Goal: Browse casually: Explore the website without a specific task or goal

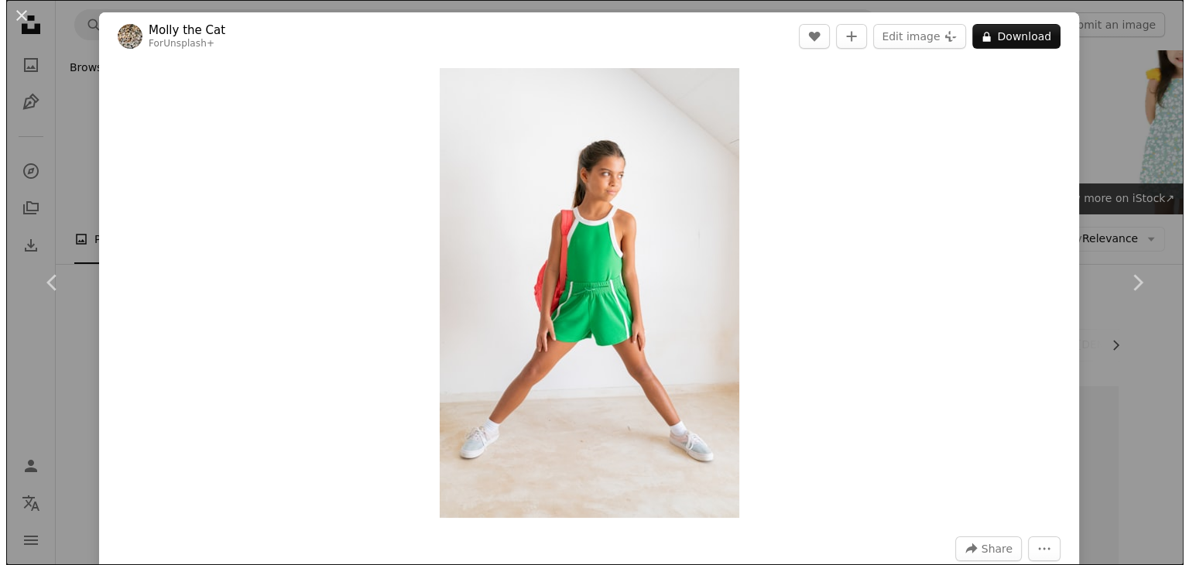
scroll to position [37596, 0]
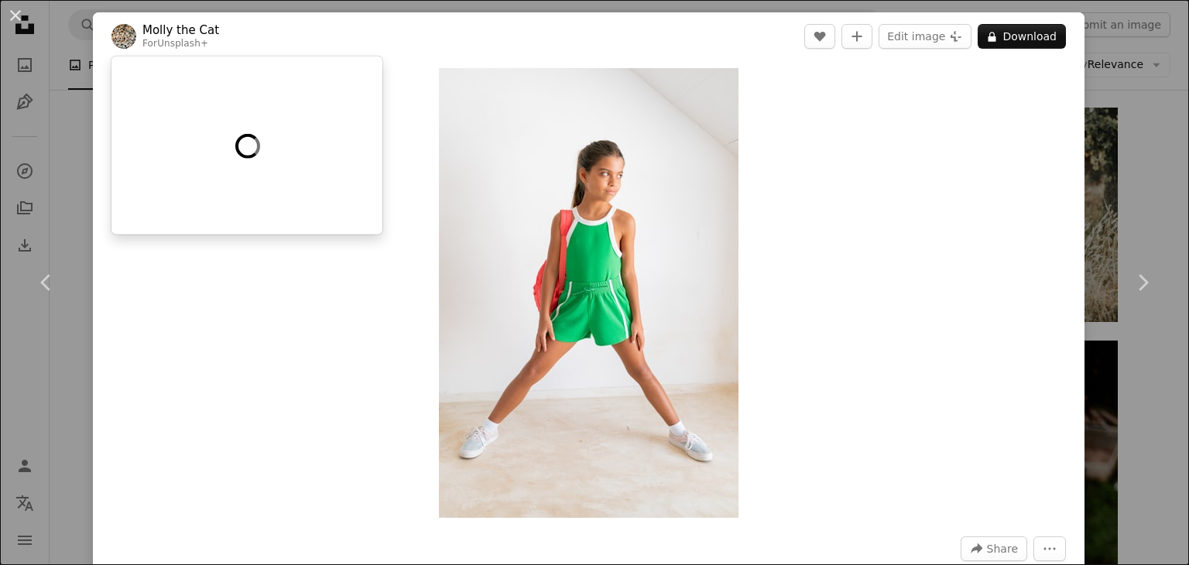
click at [159, 29] on link "Molly the Cat" at bounding box center [180, 29] width 77 height 15
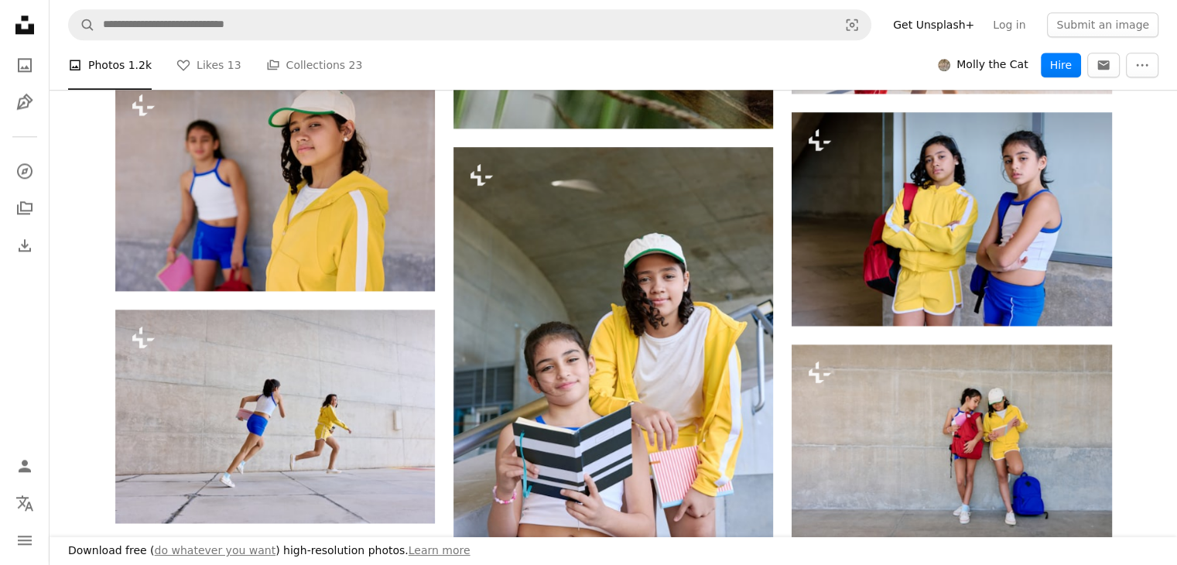
scroll to position [2470, 0]
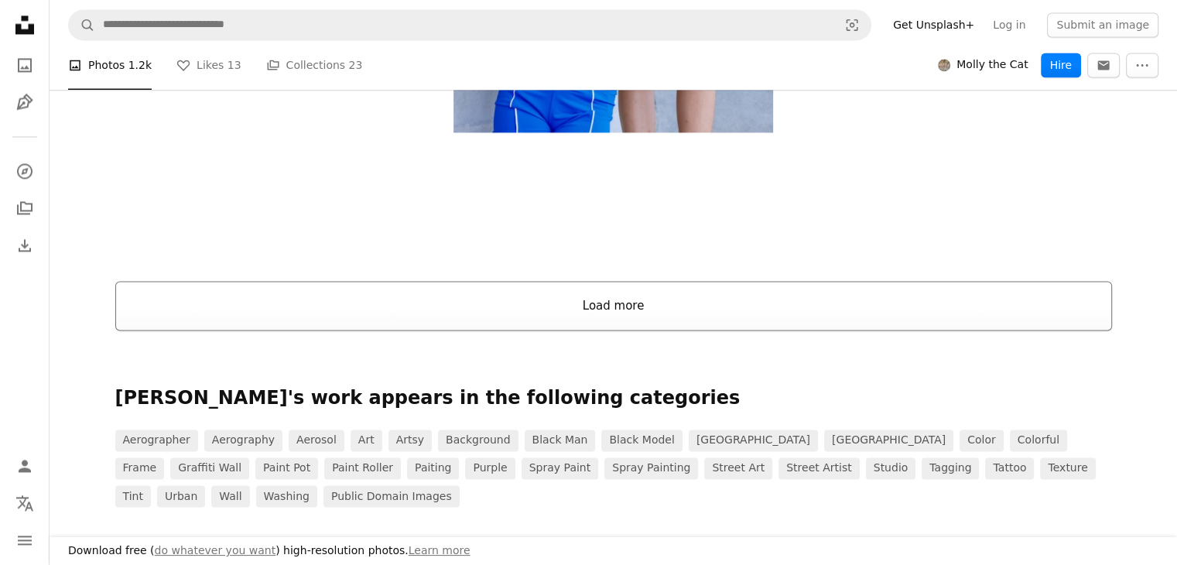
click at [623, 307] on button "Load more" at bounding box center [613, 306] width 997 height 50
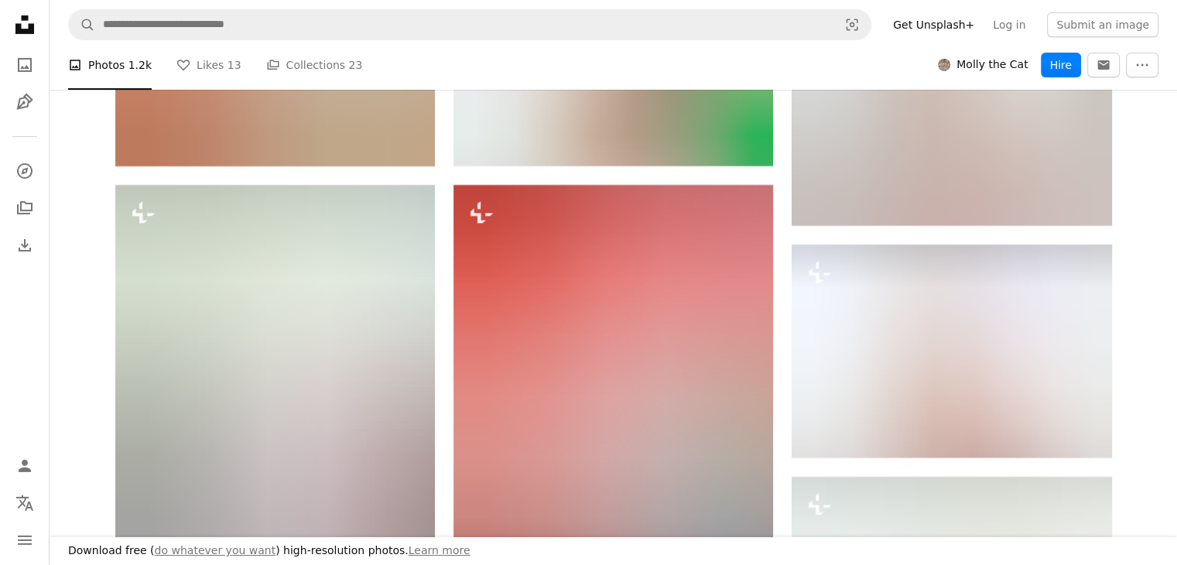
scroll to position [10705, 0]
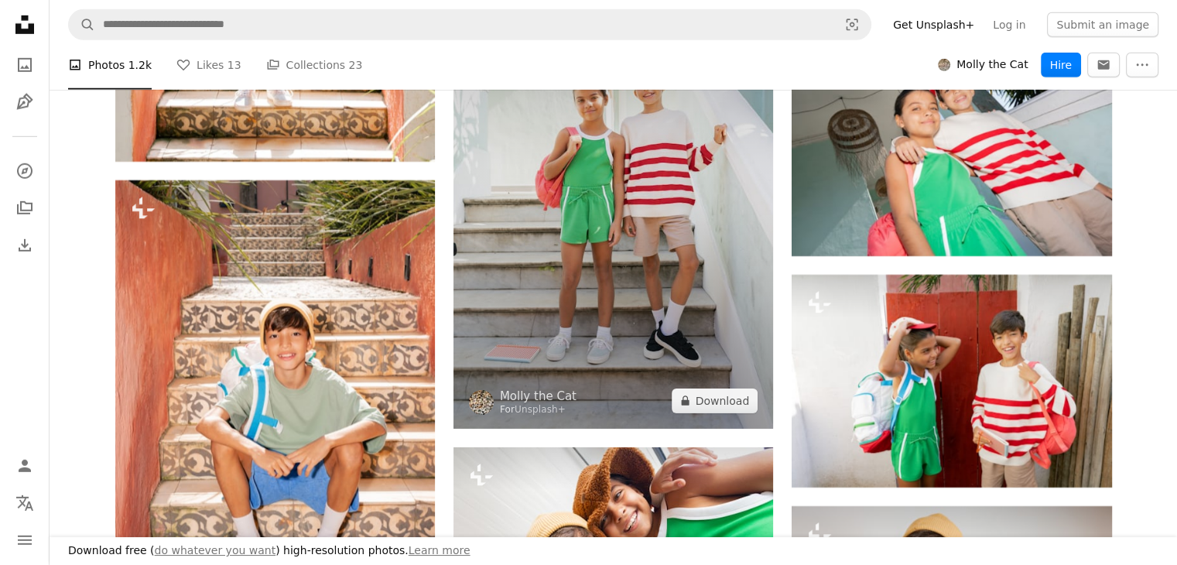
click at [584, 227] on img at bounding box center [614, 189] width 320 height 480
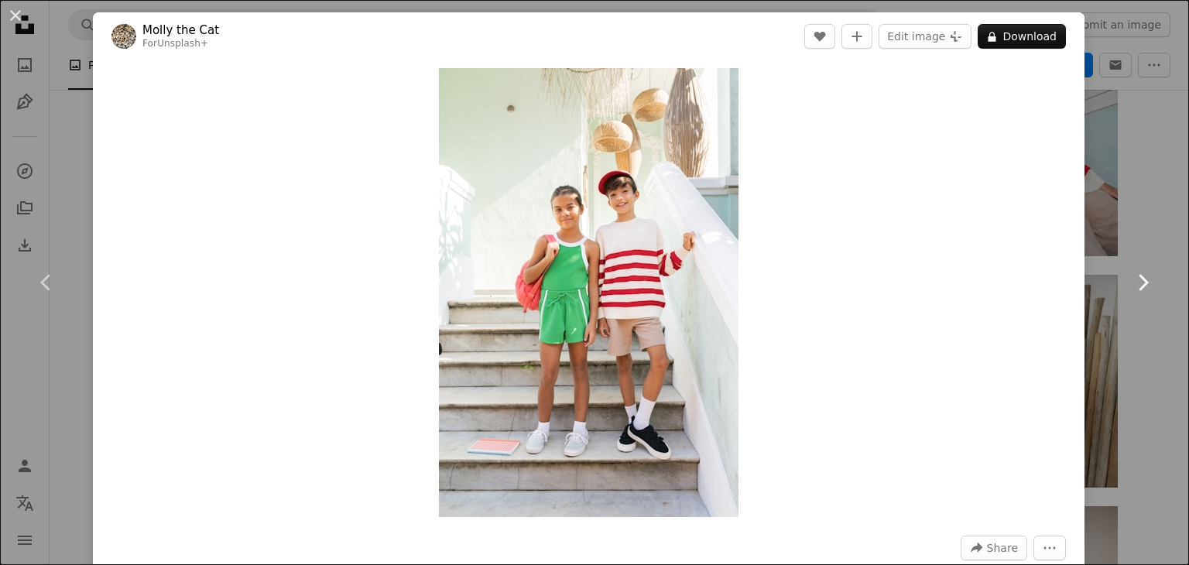
click at [1154, 356] on link "Chevron right" at bounding box center [1142, 282] width 93 height 149
click at [1142, 357] on div "An X shape Chevron left Chevron right [PERSON_NAME] the Cat For Unsplash+ A hea…" at bounding box center [594, 282] width 1189 height 565
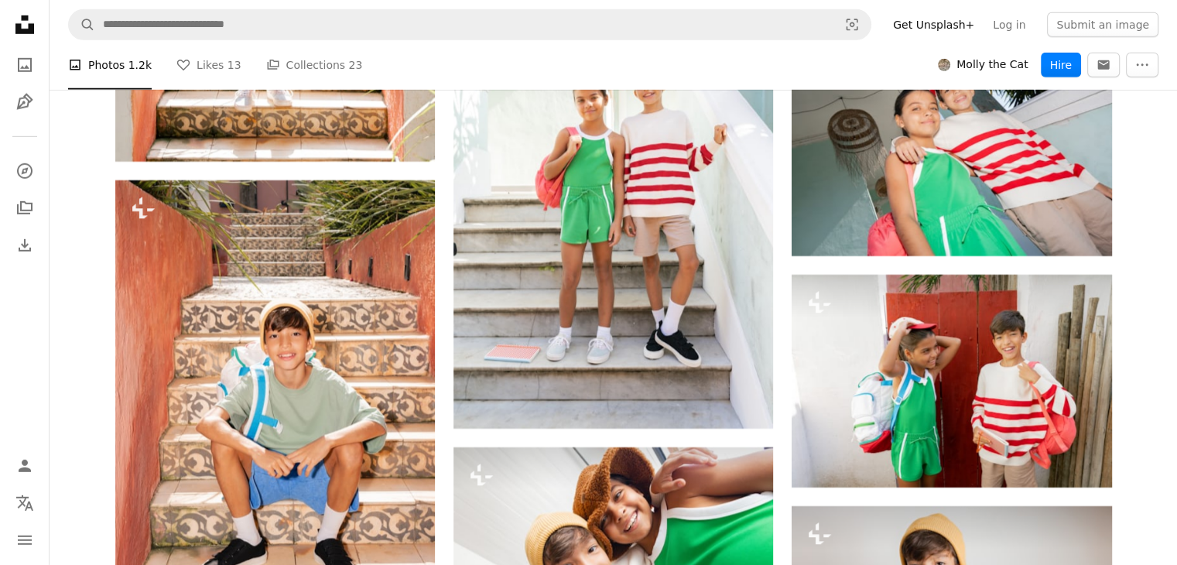
scroll to position [10210, 0]
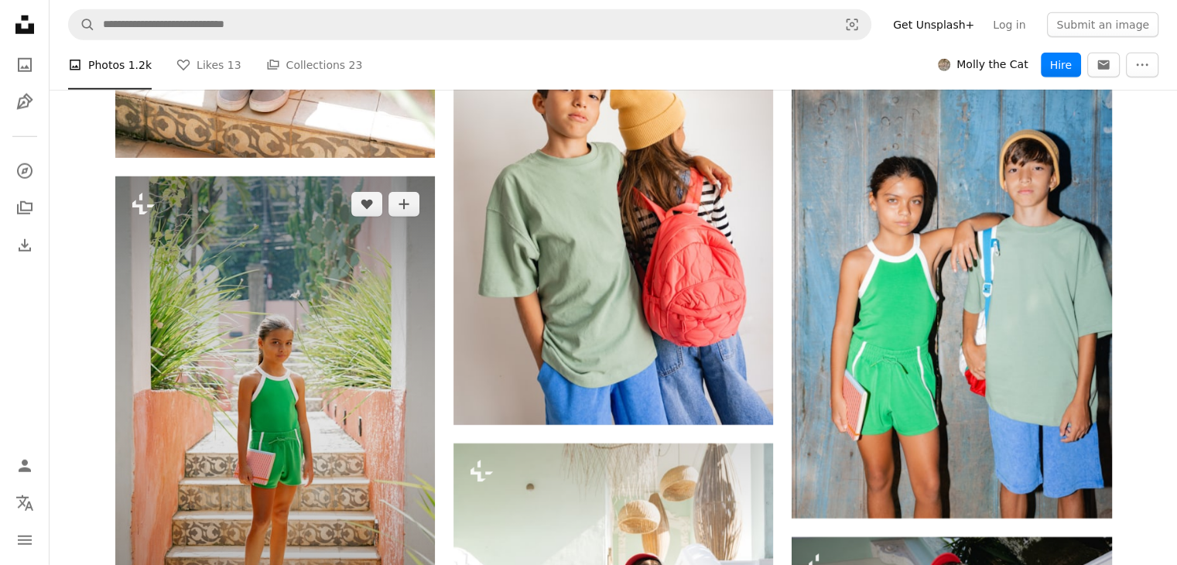
click at [280, 354] on img at bounding box center [275, 416] width 320 height 480
click at [146, 205] on icon "Plus sign for Unsplash+" at bounding box center [143, 204] width 25 height 25
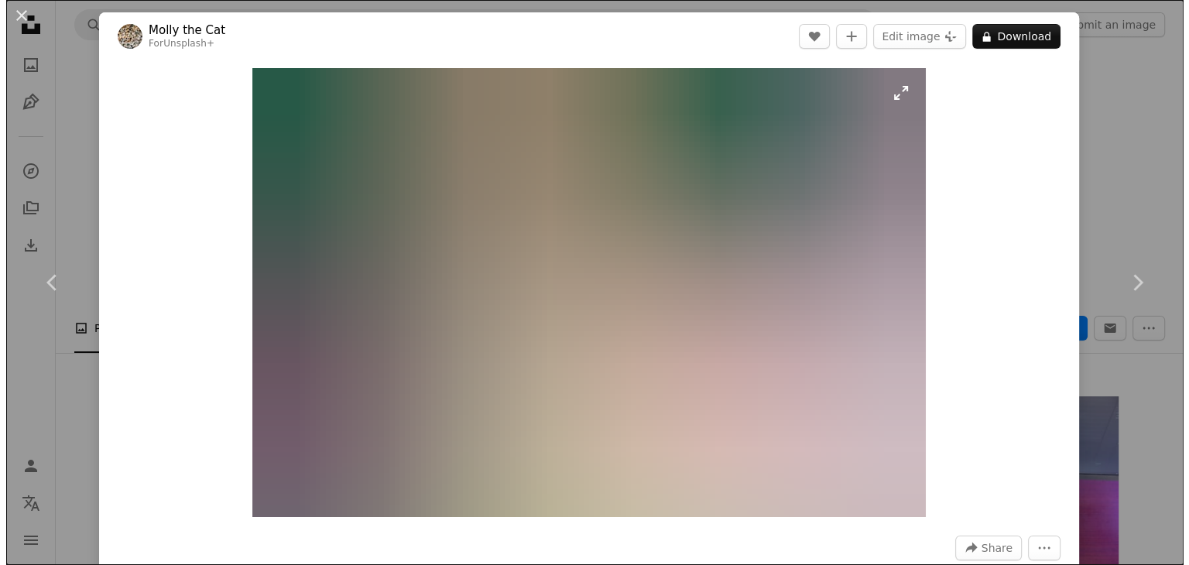
scroll to position [10210, 0]
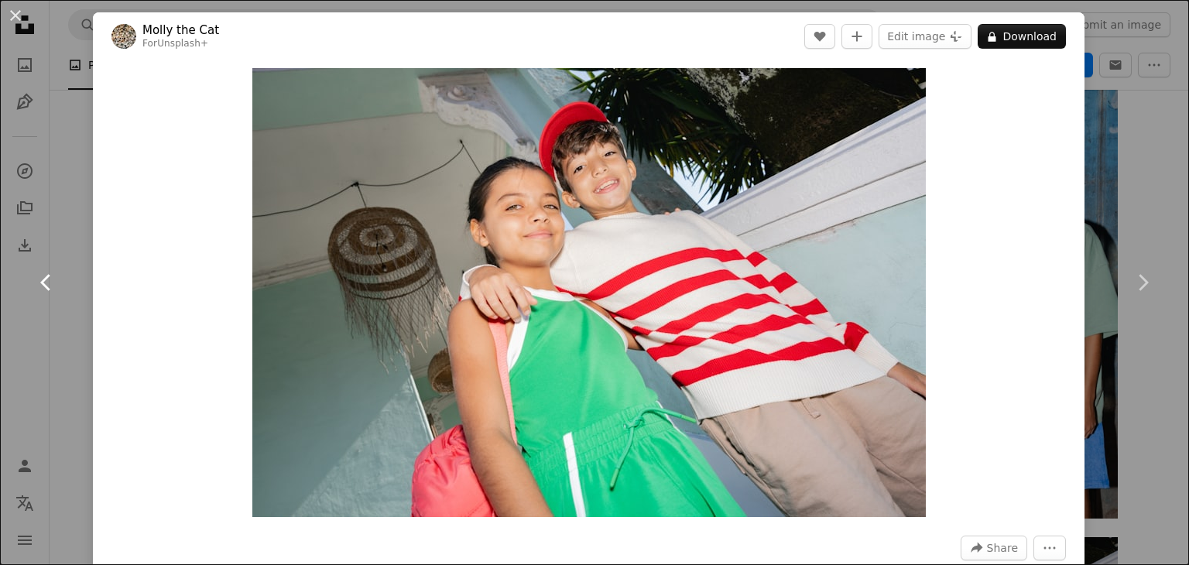
click at [39, 283] on icon "Chevron left" at bounding box center [46, 282] width 25 height 25
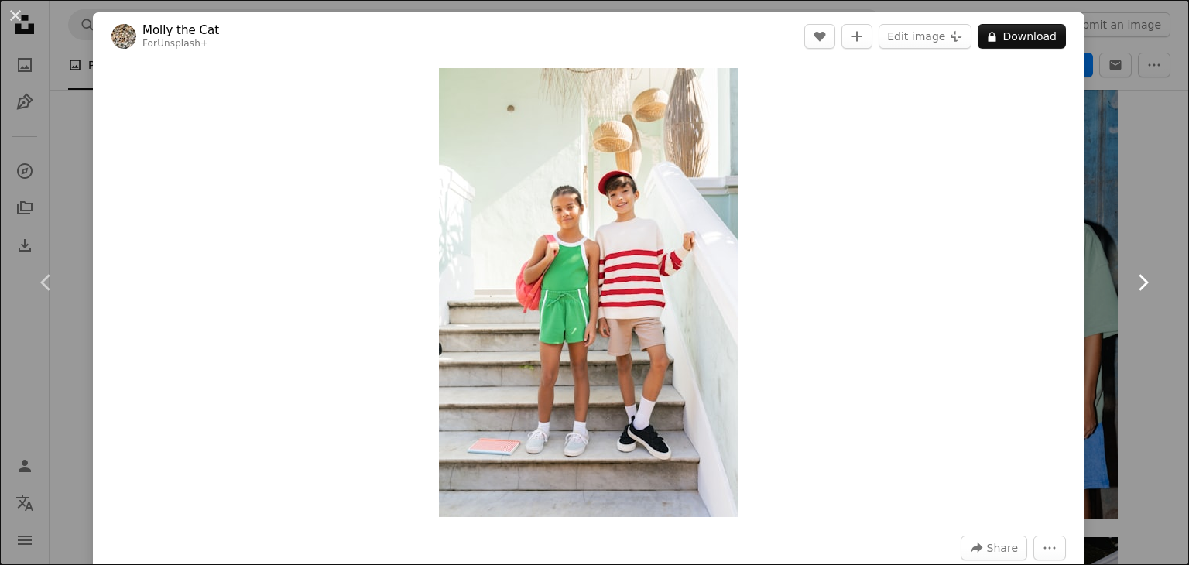
click at [1130, 282] on icon "Chevron right" at bounding box center [1142, 282] width 25 height 25
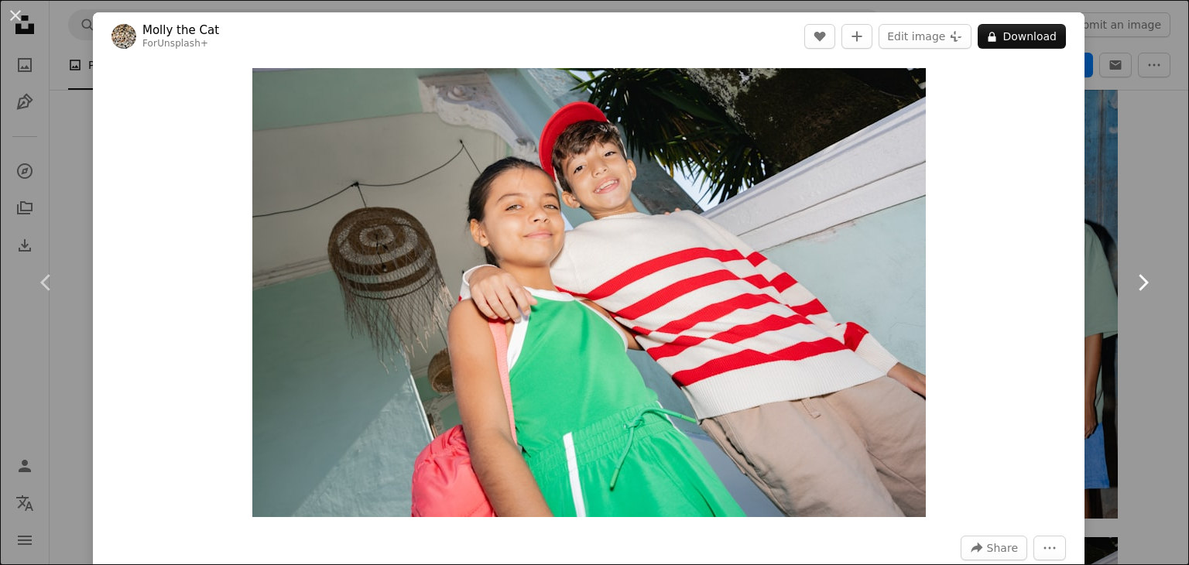
click at [1130, 282] on icon "Chevron right" at bounding box center [1142, 282] width 25 height 25
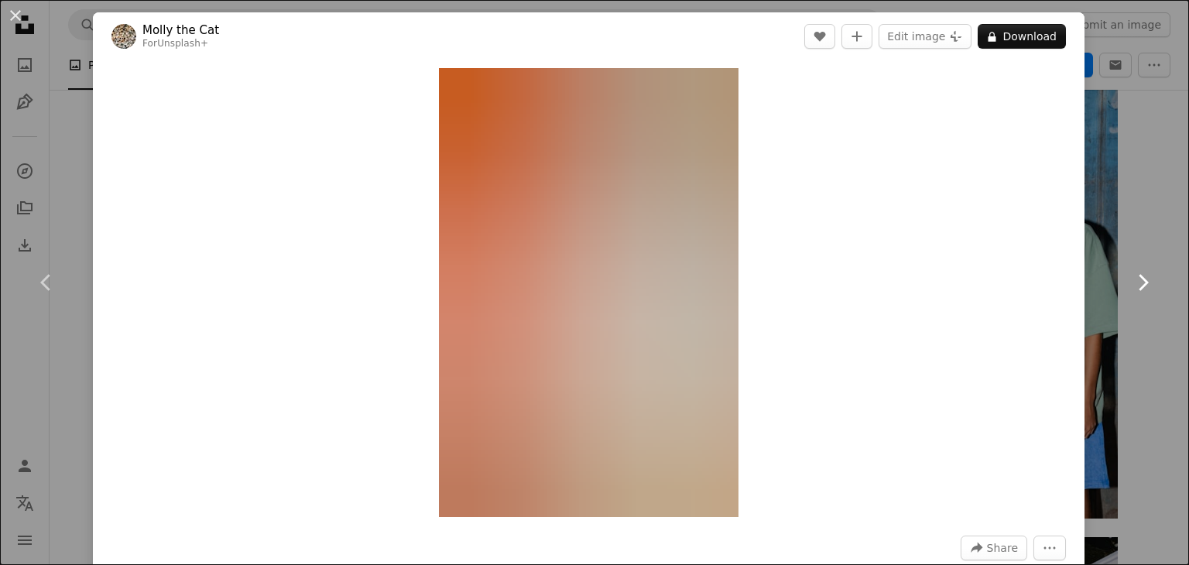
click at [1162, 350] on link "Chevron right" at bounding box center [1142, 282] width 93 height 149
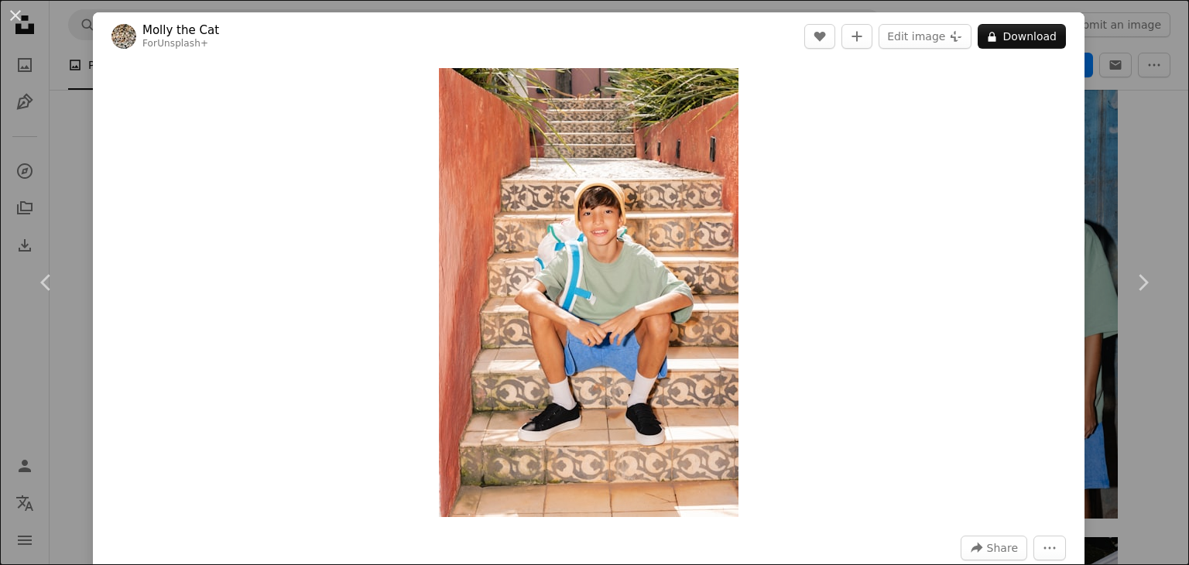
click at [1159, 351] on link "Chevron right" at bounding box center [1142, 282] width 93 height 149
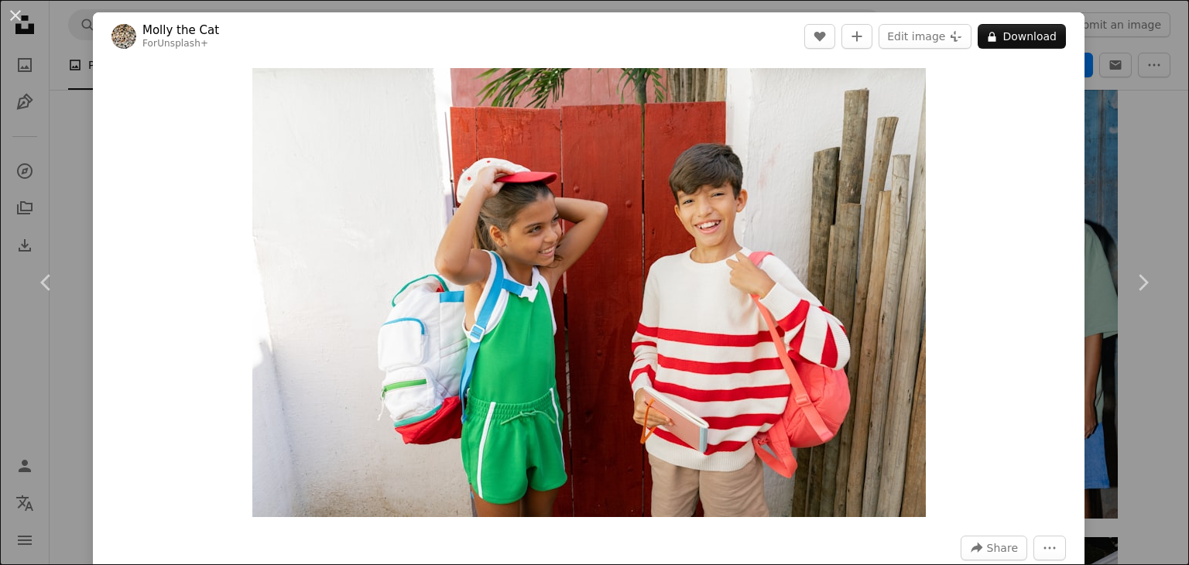
click at [1142, 129] on div "An X shape Chevron left Chevron right [PERSON_NAME] the Cat For Unsplash+ A hea…" at bounding box center [594, 282] width 1189 height 565
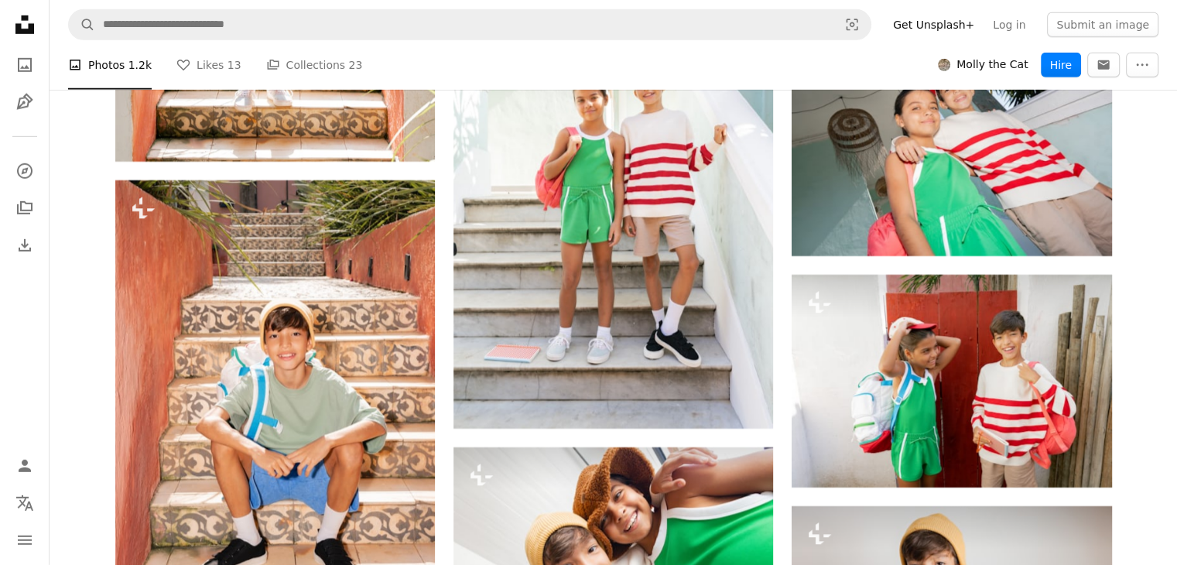
scroll to position [10210, 0]
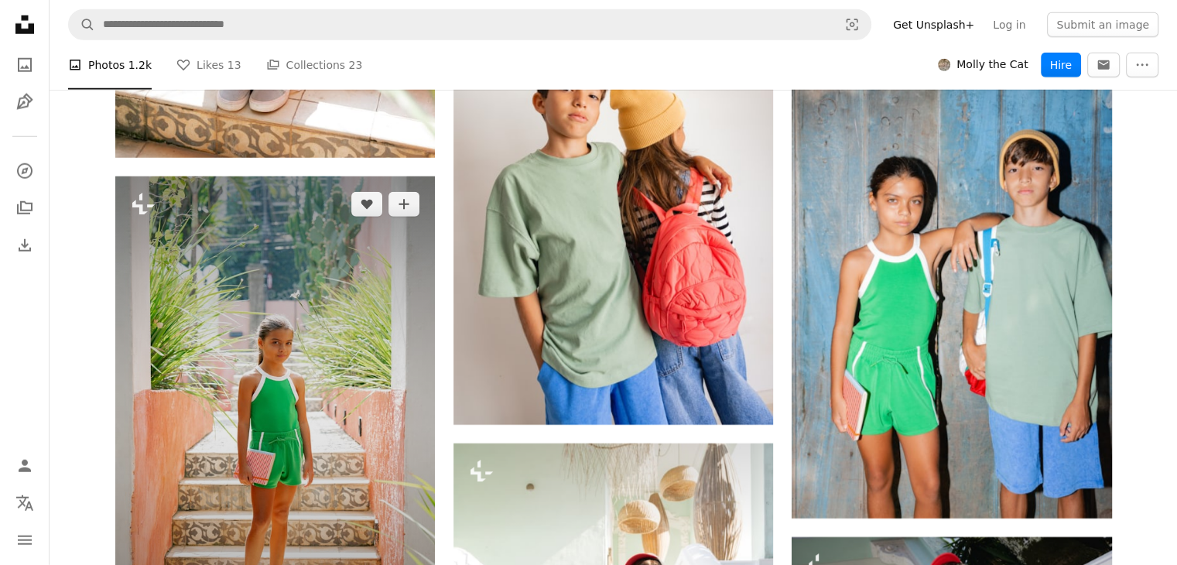
click at [260, 320] on img at bounding box center [275, 416] width 320 height 480
click at [154, 235] on img at bounding box center [275, 416] width 320 height 480
click at [272, 305] on img at bounding box center [275, 416] width 320 height 480
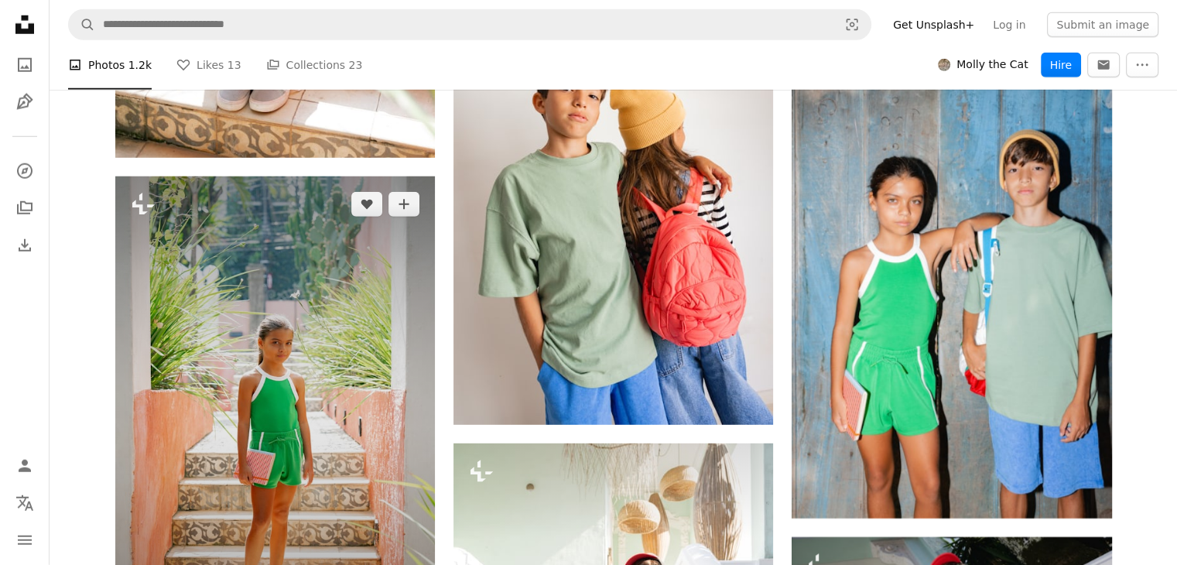
click at [273, 257] on img at bounding box center [275, 416] width 320 height 480
click at [149, 217] on icon "Plus sign for Unsplash+" at bounding box center [143, 204] width 25 height 25
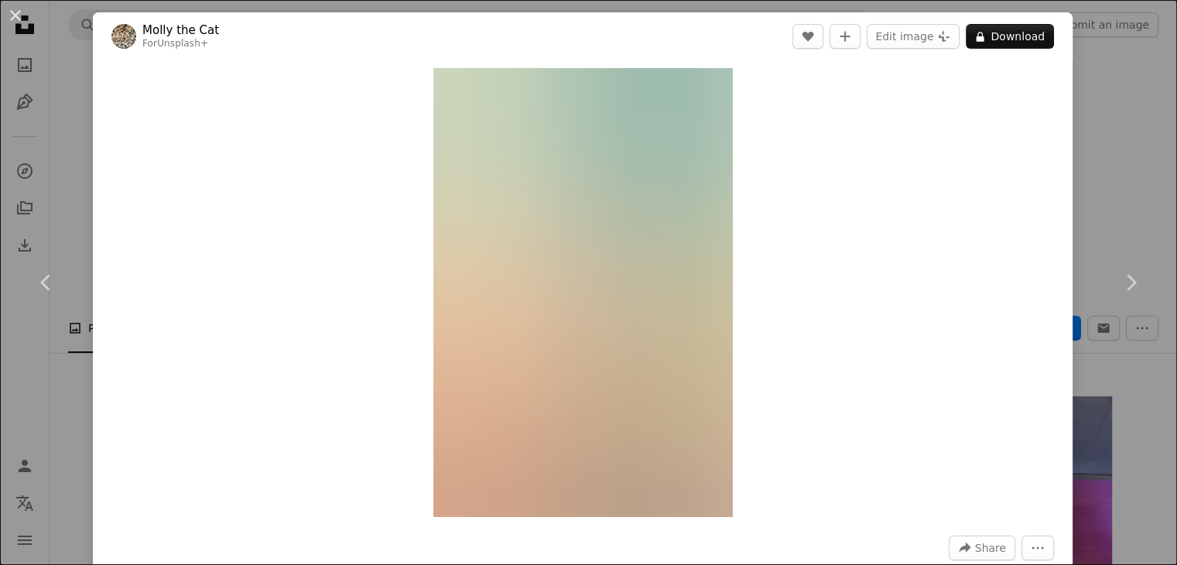
scroll to position [10210, 0]
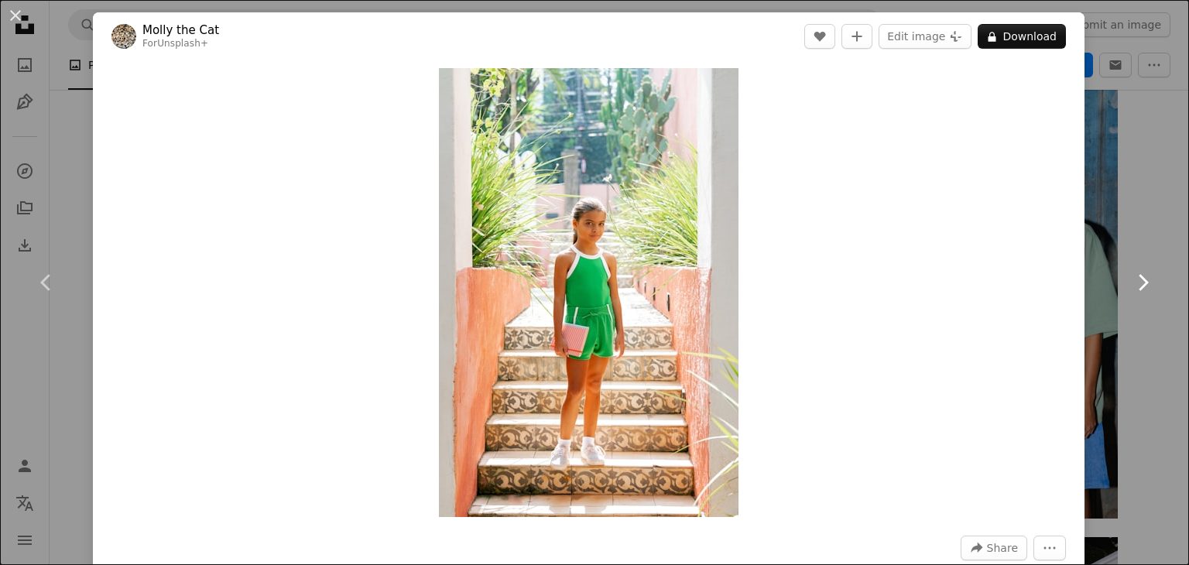
click at [1145, 230] on link "Chevron right" at bounding box center [1142, 282] width 93 height 149
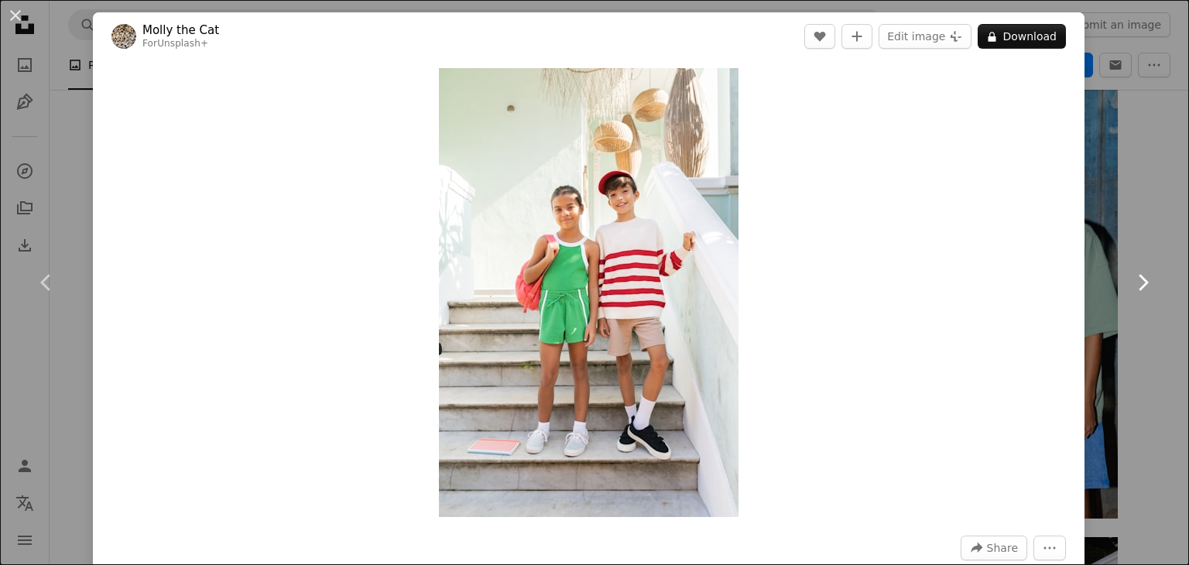
click at [1145, 230] on link "Chevron right" at bounding box center [1142, 282] width 93 height 149
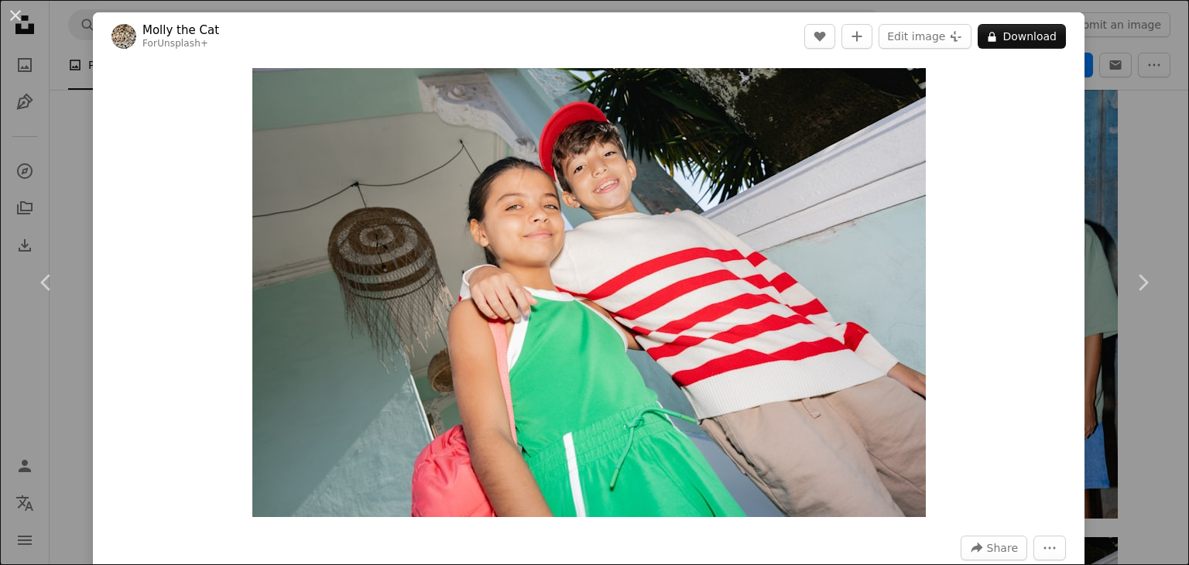
click at [1149, 106] on div "An X shape Chevron left Chevron right [PERSON_NAME] the Cat For Unsplash+ A hea…" at bounding box center [594, 282] width 1189 height 565
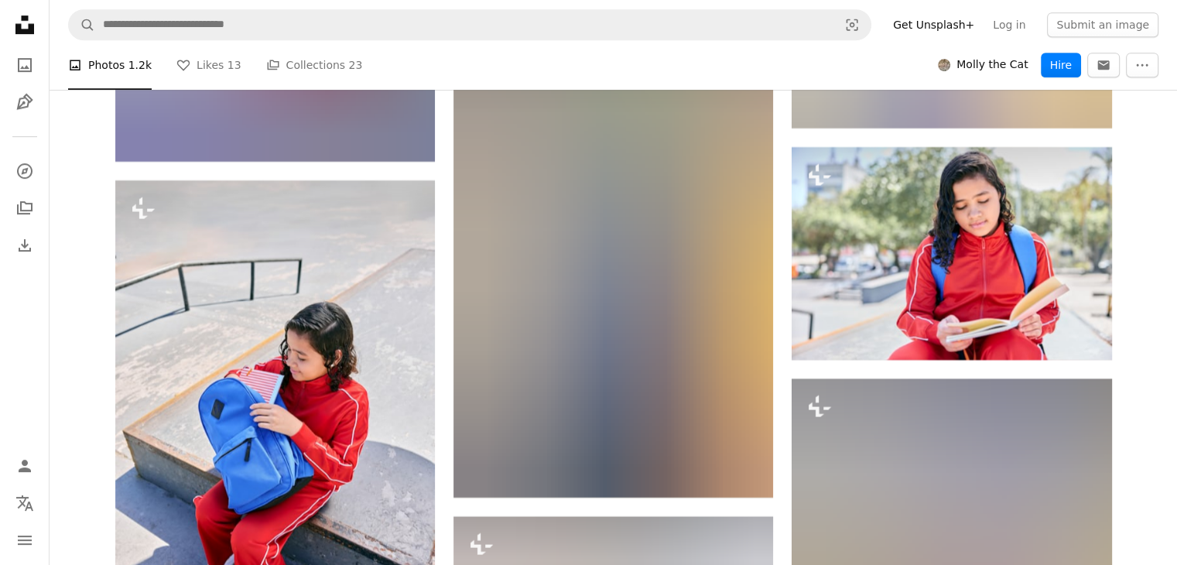
scroll to position [10210, 0]
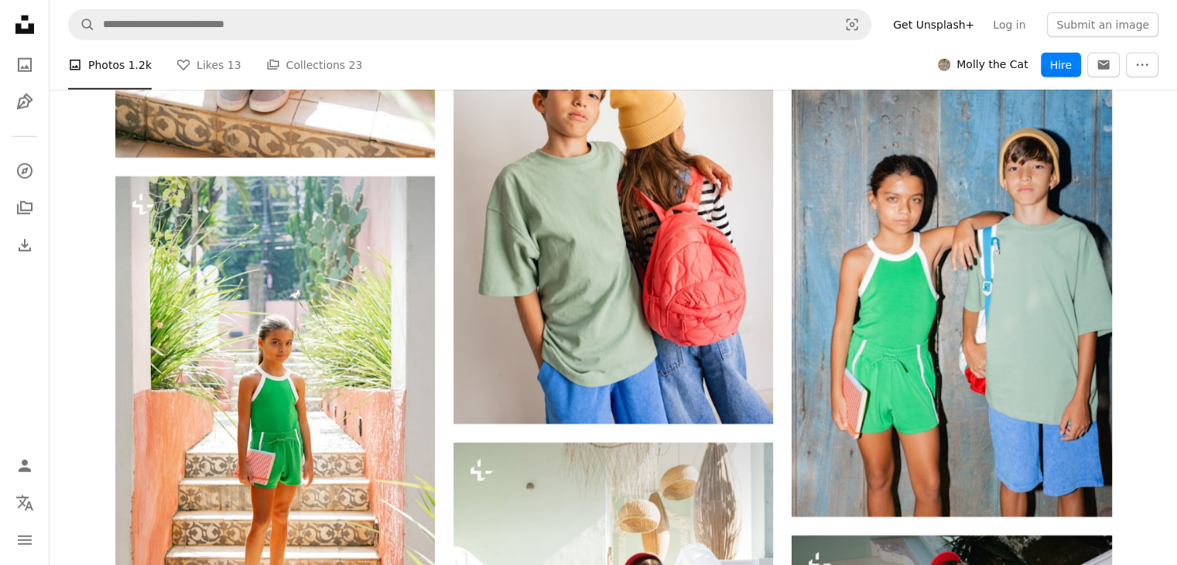
scroll to position [10705, 0]
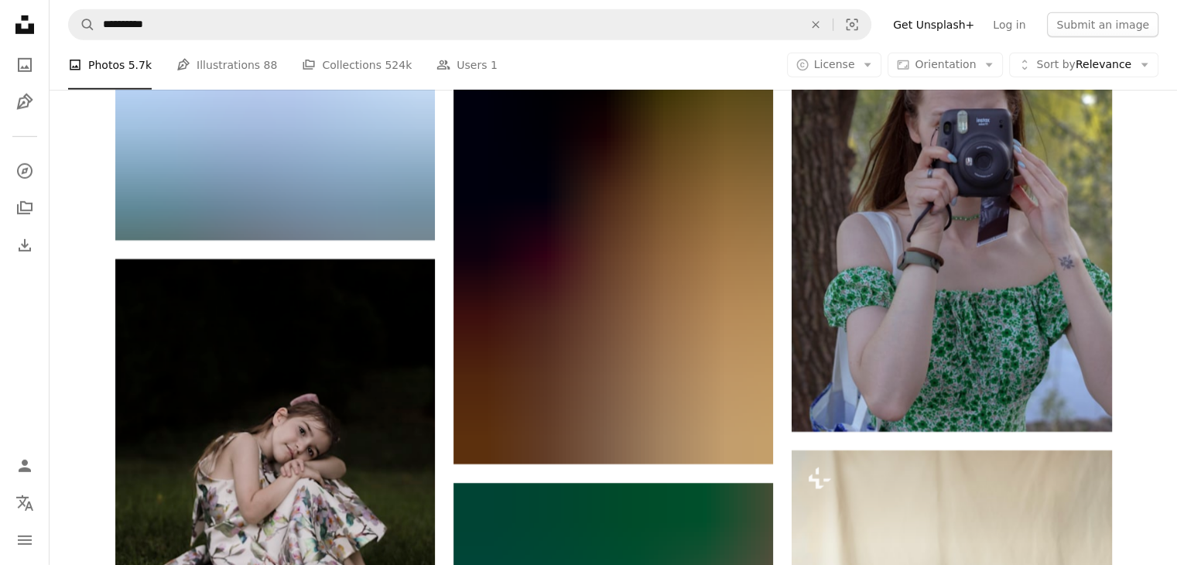
scroll to position [8145, 0]
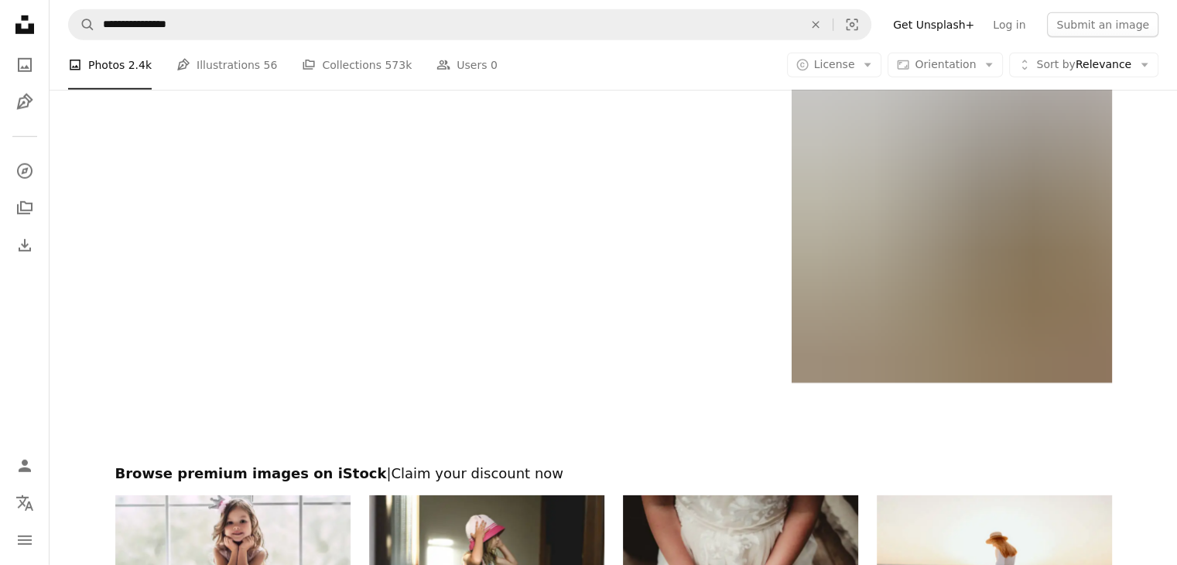
scroll to position [40468, 0]
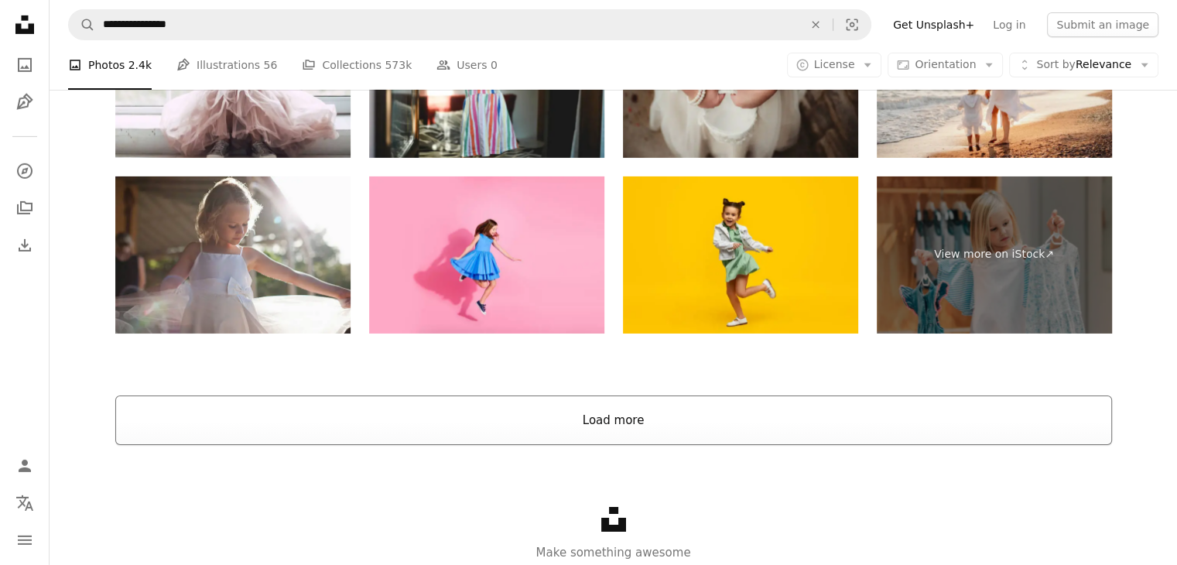
click at [671, 405] on button "Load more" at bounding box center [613, 420] width 997 height 50
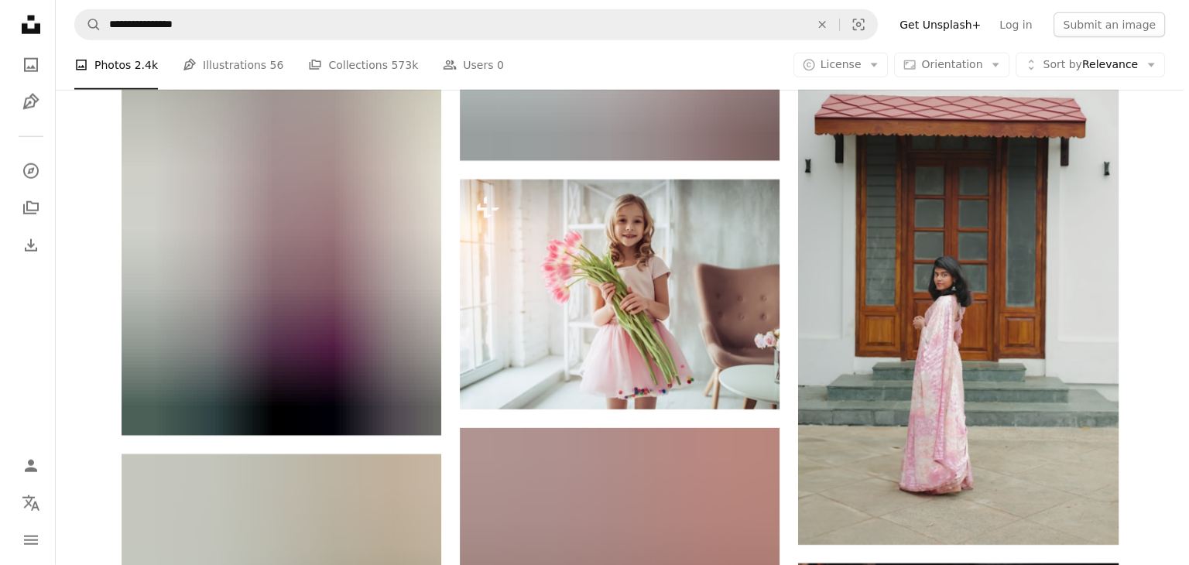
scroll to position [45397, 0]
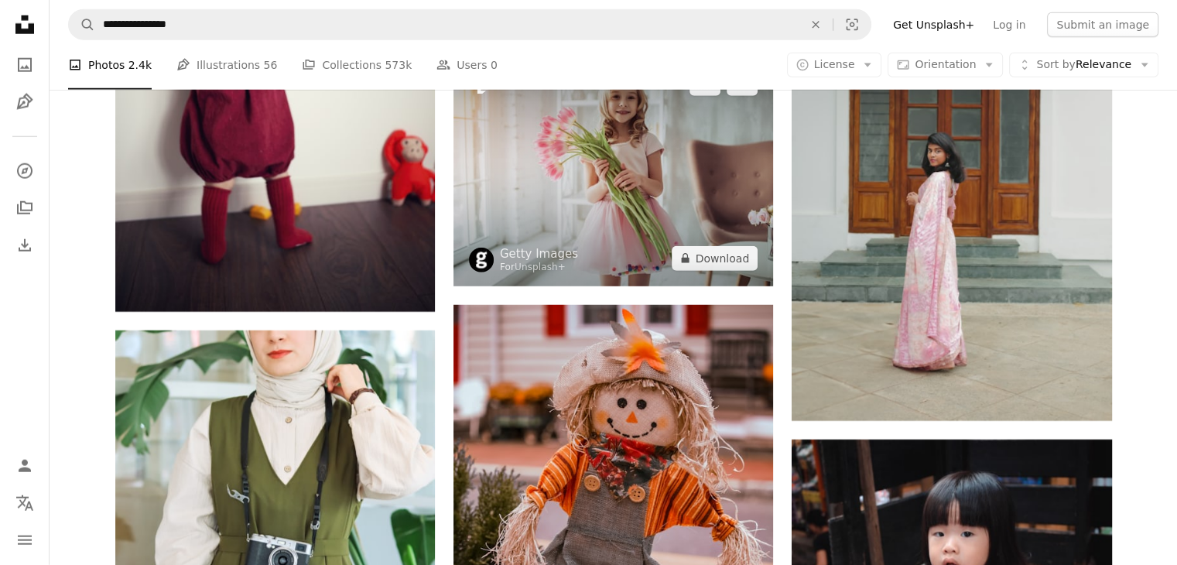
click at [625, 184] on img at bounding box center [614, 171] width 320 height 231
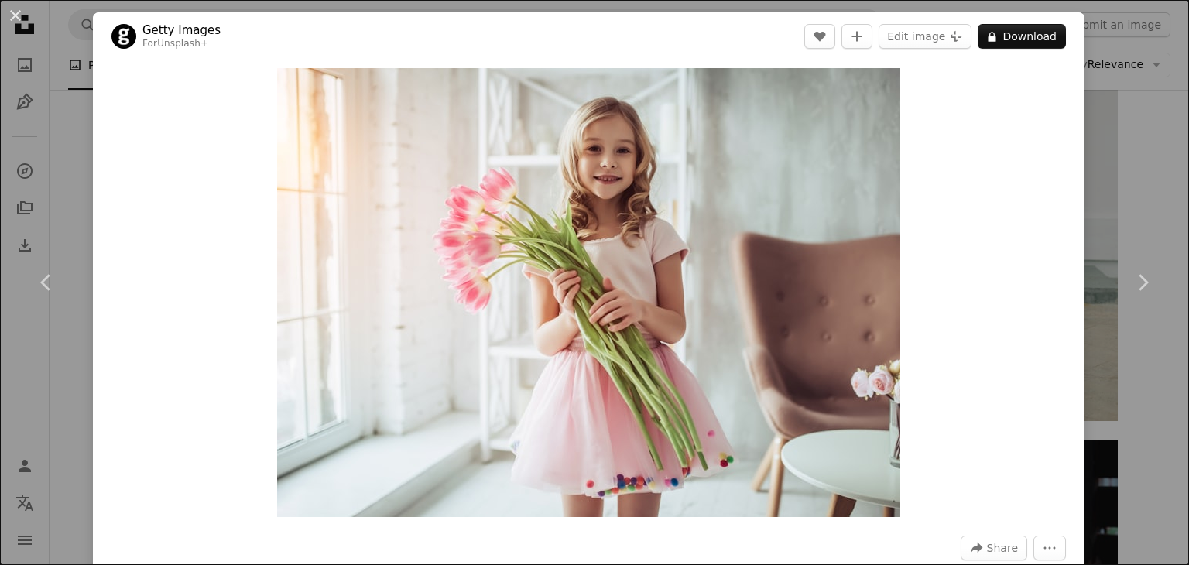
click at [163, 34] on link "Getty Images" at bounding box center [181, 29] width 78 height 15
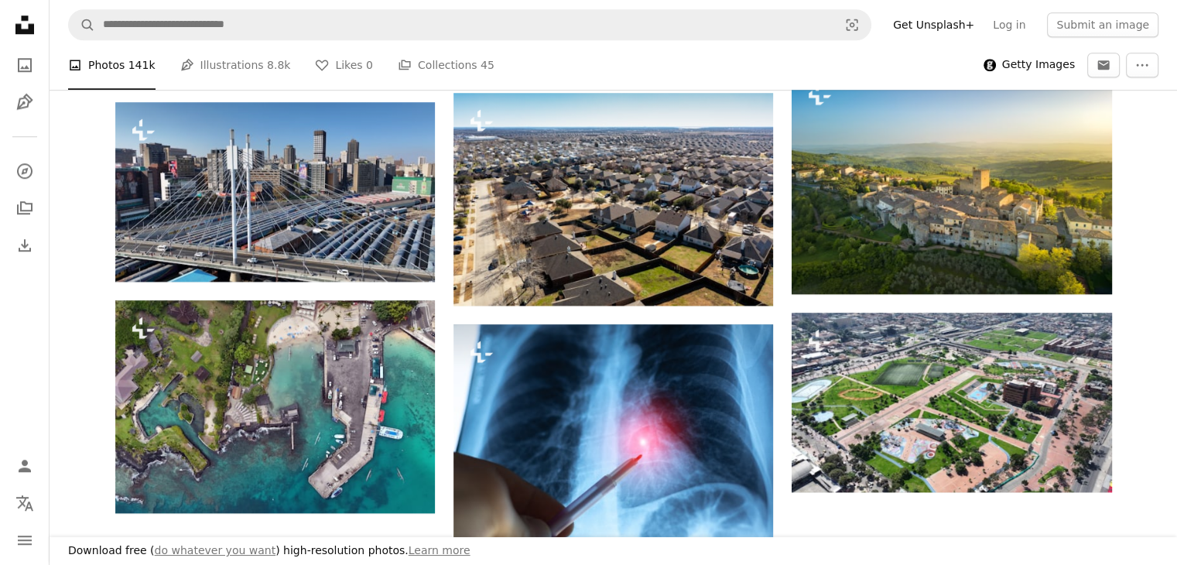
scroll to position [1976, 0]
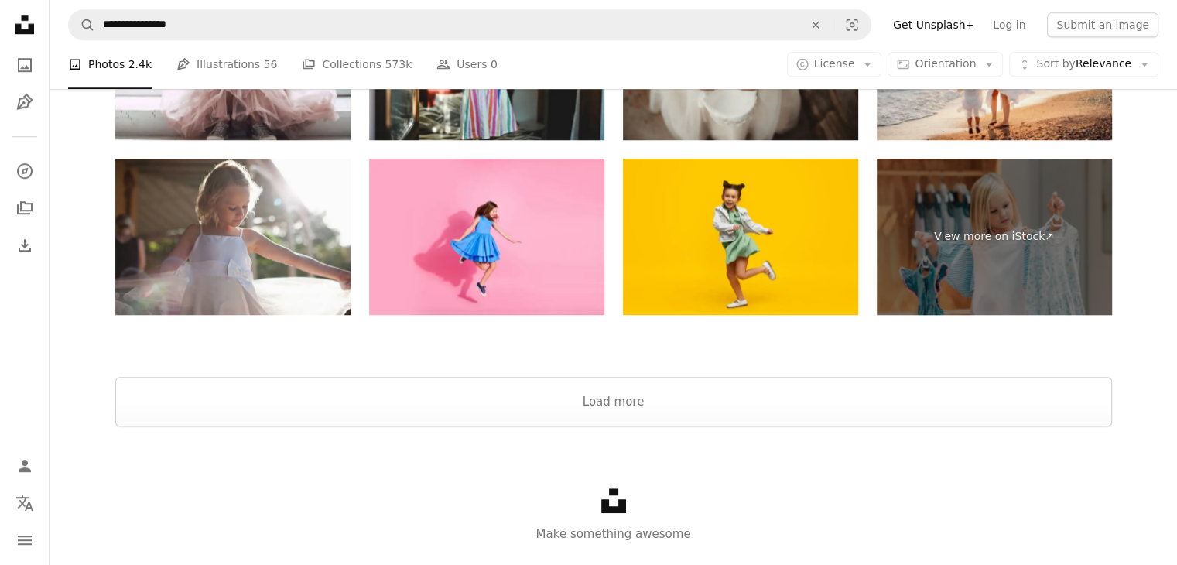
scroll to position [48371, 0]
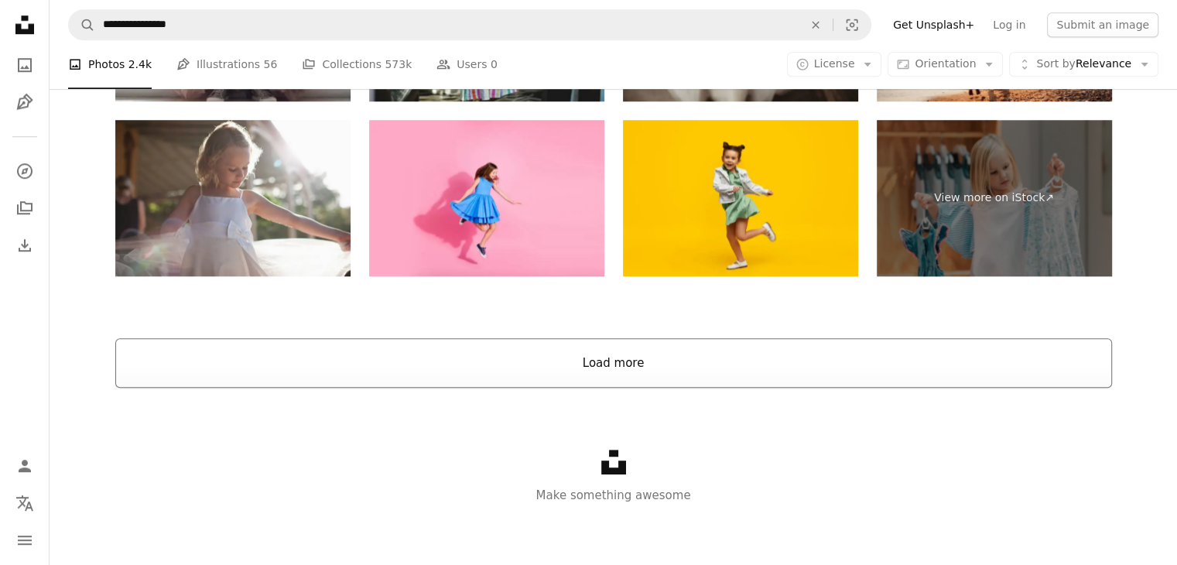
click at [670, 363] on button "Load more" at bounding box center [613, 363] width 997 height 50
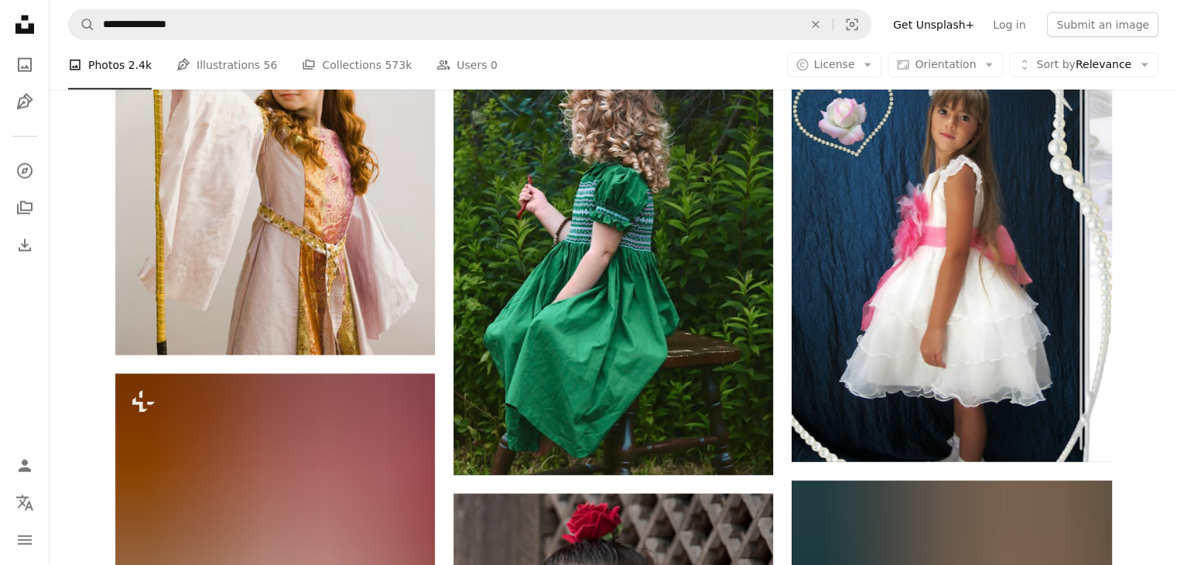
scroll to position [51335, 0]
